Goal: Check status: Check status

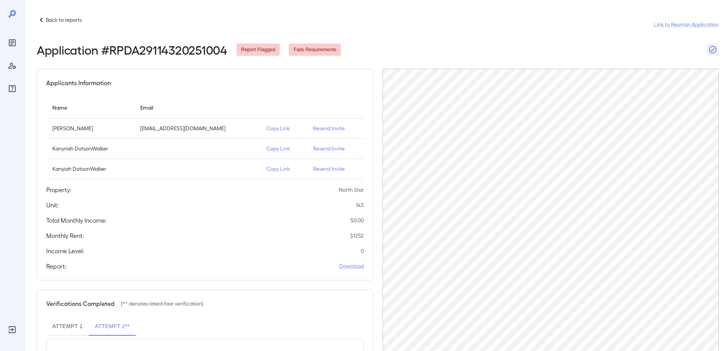
click at [16, 44] on icon "Reports" at bounding box center [12, 42] width 9 height 9
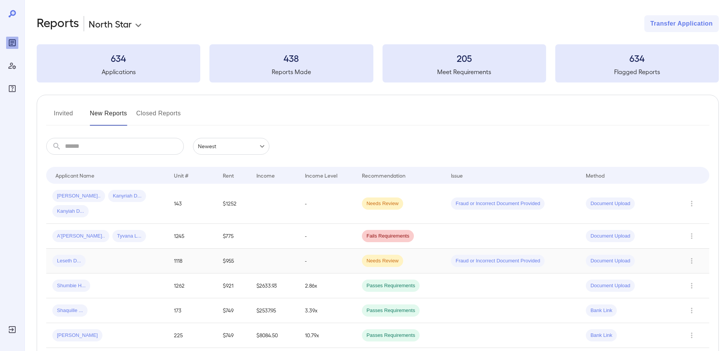
click at [138, 256] on div "Leseth D..." at bounding box center [106, 261] width 109 height 12
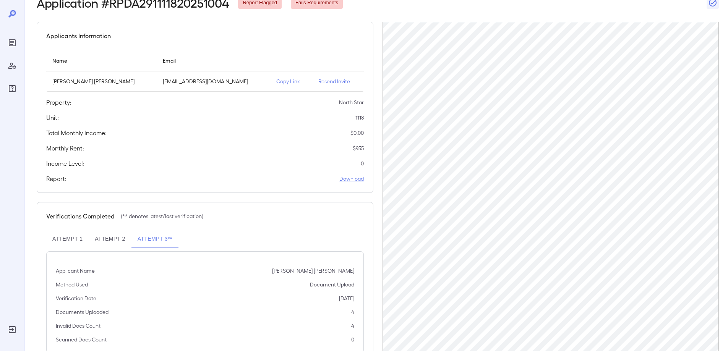
scroll to position [36, 0]
